Goal: Browse casually

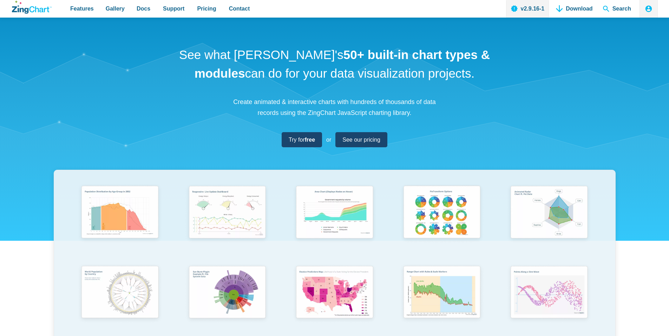
click at [414, 60] on strong "50+ built-in chart types & modules" at bounding box center [342, 64] width 295 height 32
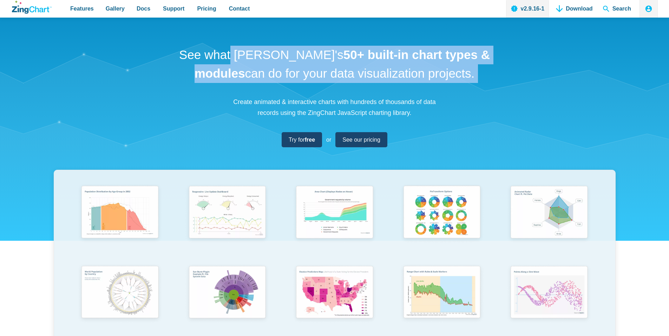
drag, startPoint x: 414, startPoint y: 60, endPoint x: 412, endPoint y: 52, distance: 8.3
click at [412, 52] on strong "50+ built-in chart types & modules" at bounding box center [342, 64] width 295 height 32
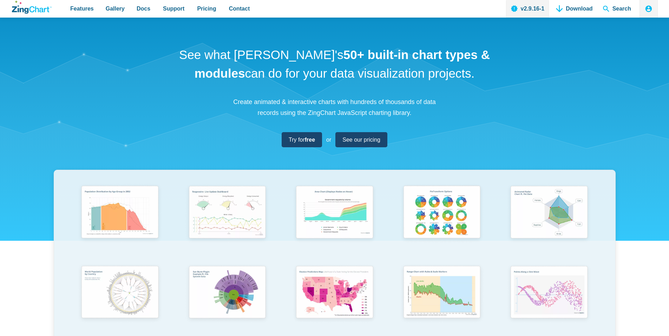
click at [412, 52] on strong "50+ built-in chart types & modules" at bounding box center [342, 64] width 295 height 32
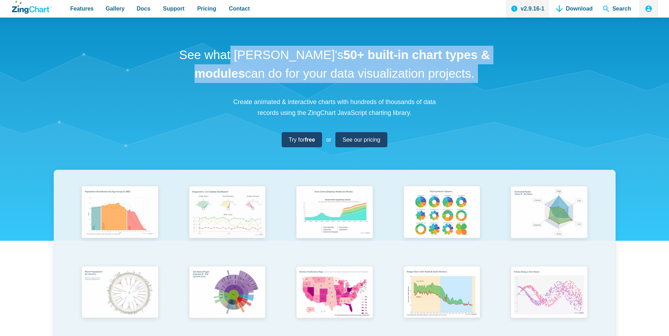
drag, startPoint x: 412, startPoint y: 53, endPoint x: 411, endPoint y: 64, distance: 10.9
click at [411, 64] on h1 "See what [PERSON_NAME]'s 50+ built-in chart types & modules can do for your dat…" at bounding box center [335, 64] width 316 height 37
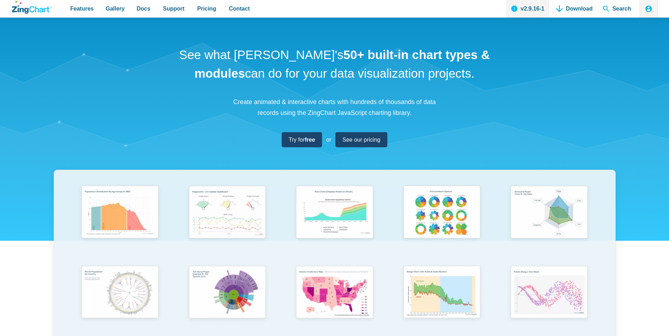
click at [285, 54] on h1 "See what [PERSON_NAME]'s 50+ built-in chart types & modules can do for your dat…" at bounding box center [335, 64] width 316 height 37
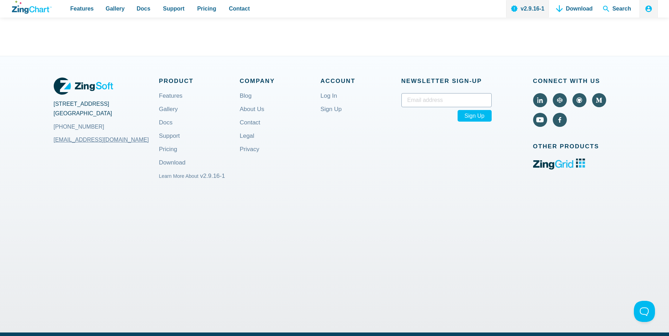
scroll to position [2709, 0]
